Goal: Navigation & Orientation: Find specific page/section

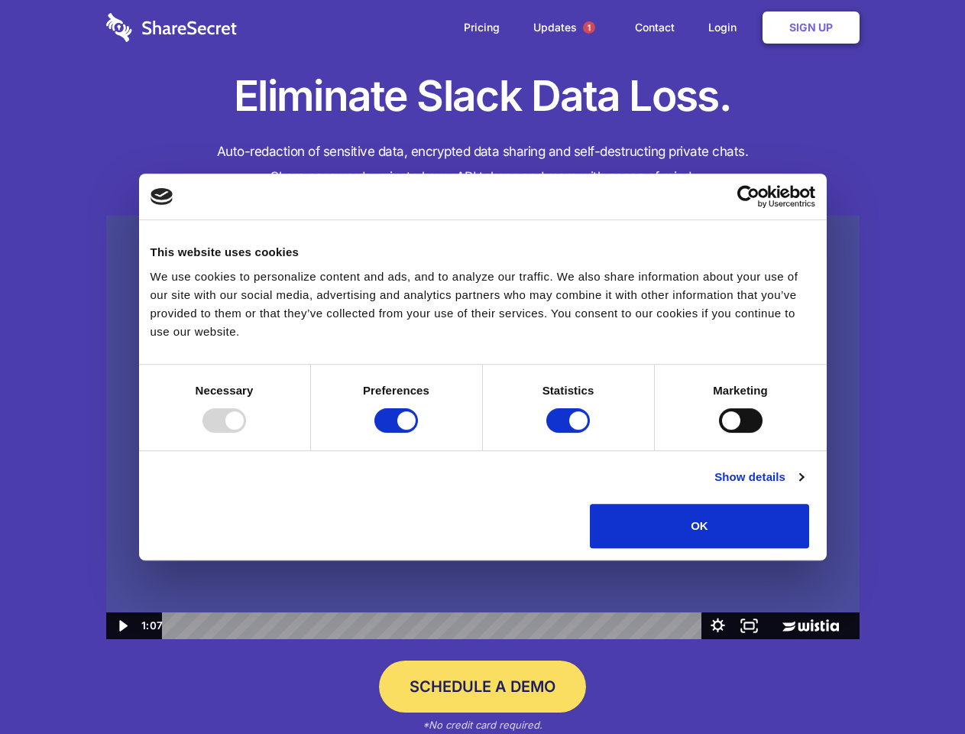
click at [482, 367] on img at bounding box center [482, 427] width 753 height 424
click at [246, 432] on div at bounding box center [224, 420] width 44 height 24
click at [418, 432] on input "Preferences" at bounding box center [396, 420] width 44 height 24
checkbox input "false"
click at [570, 432] on input "Statistics" at bounding box center [568, 420] width 44 height 24
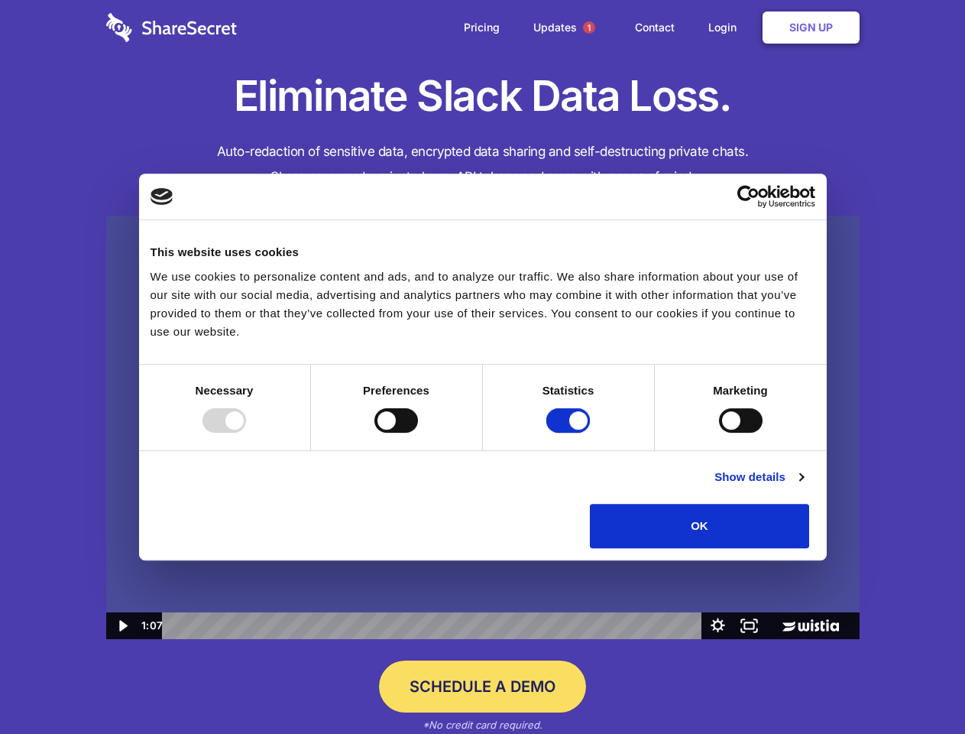
checkbox input "false"
click at [719, 432] on input "Marketing" at bounding box center [741, 420] width 44 height 24
checkbox input "true"
click at [803, 486] on link "Show details" at bounding box center [758, 477] width 89 height 18
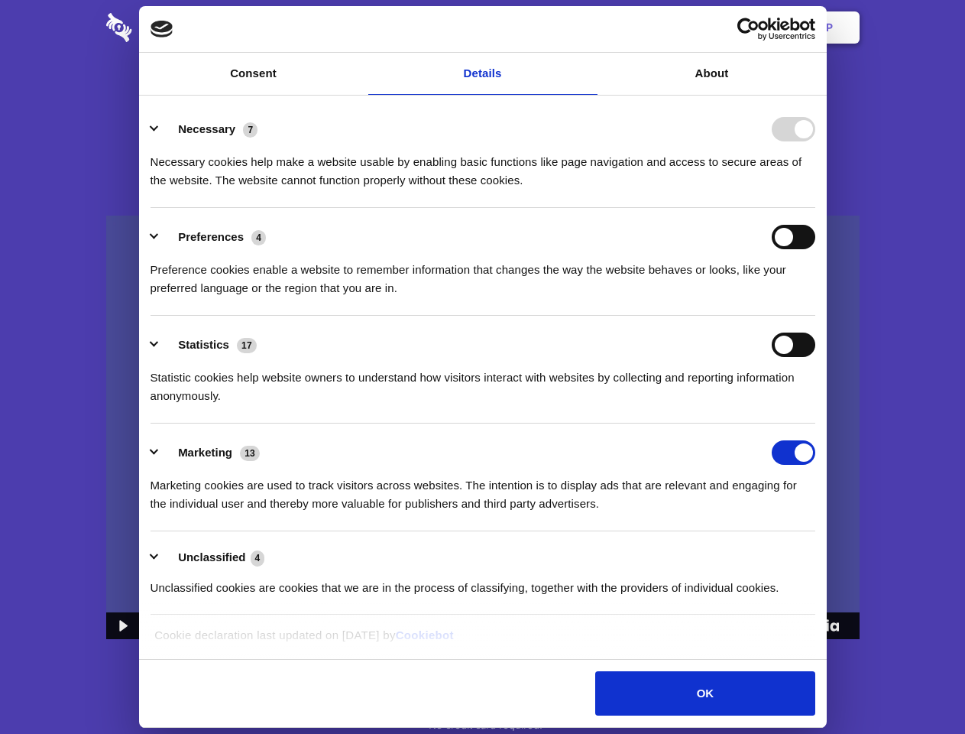
click at [815, 208] on li "Necessary 7 Necessary cookies help make a website usable by enabling basic func…" at bounding box center [483, 154] width 665 height 108
click at [588, 28] on span "1" at bounding box center [589, 27] width 12 height 12
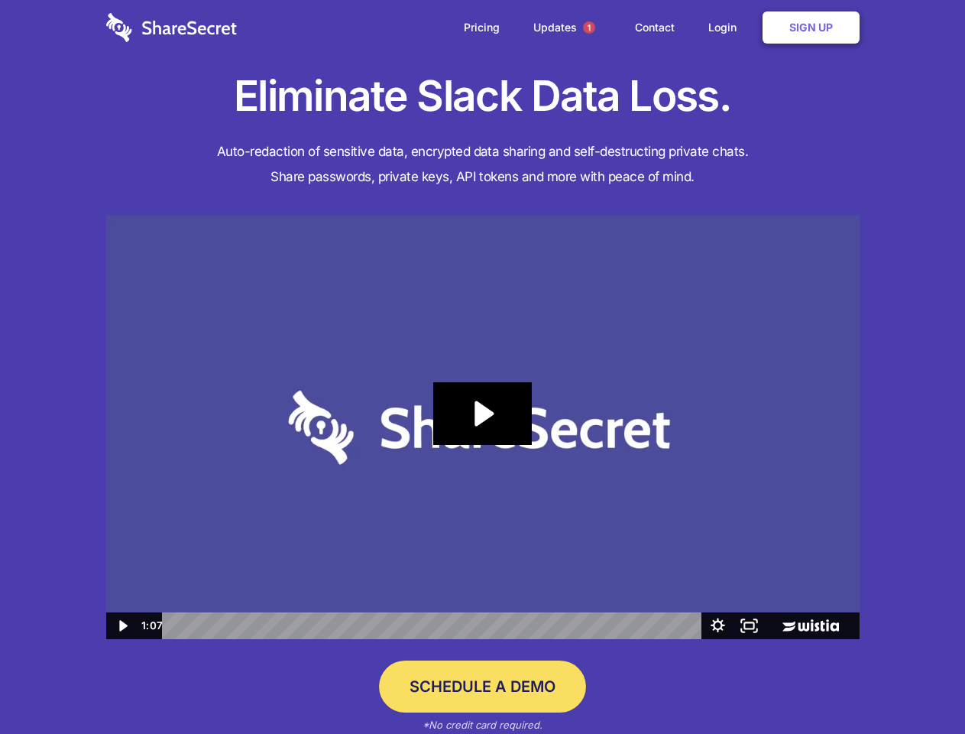
click at [483, 427] on icon "Play Video: Sharesecret Slack Extension" at bounding box center [482, 413] width 98 height 63
